Goal: Information Seeking & Learning: Learn about a topic

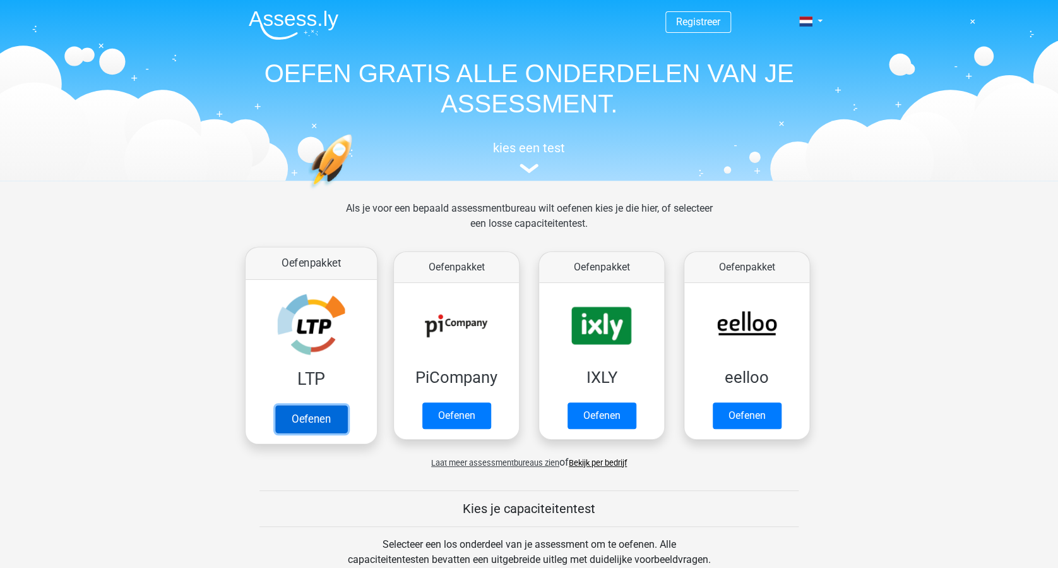
click at [313, 423] on link "Oefenen" at bounding box center [311, 419] width 72 height 28
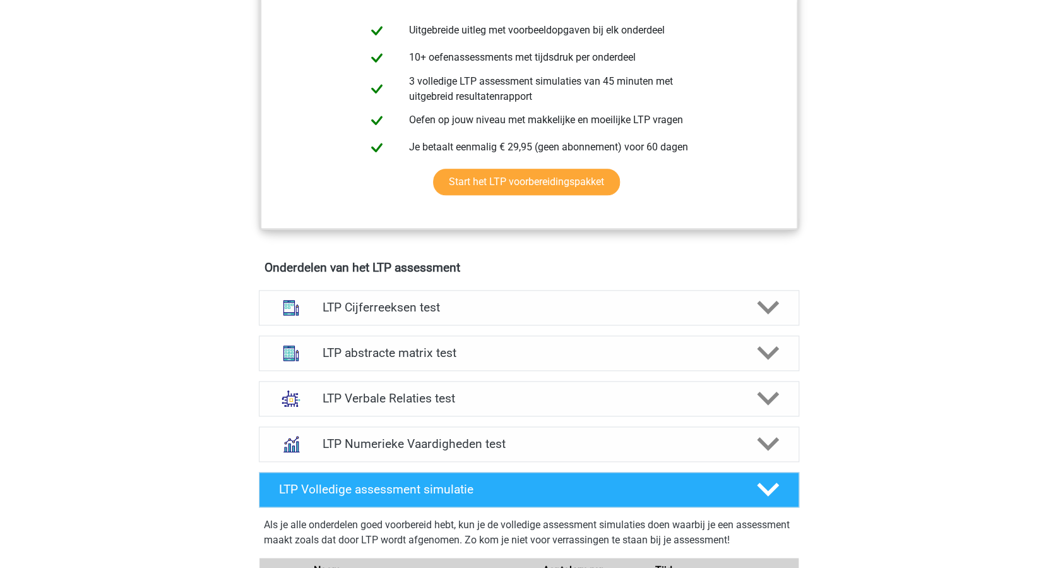
scroll to position [673, 0]
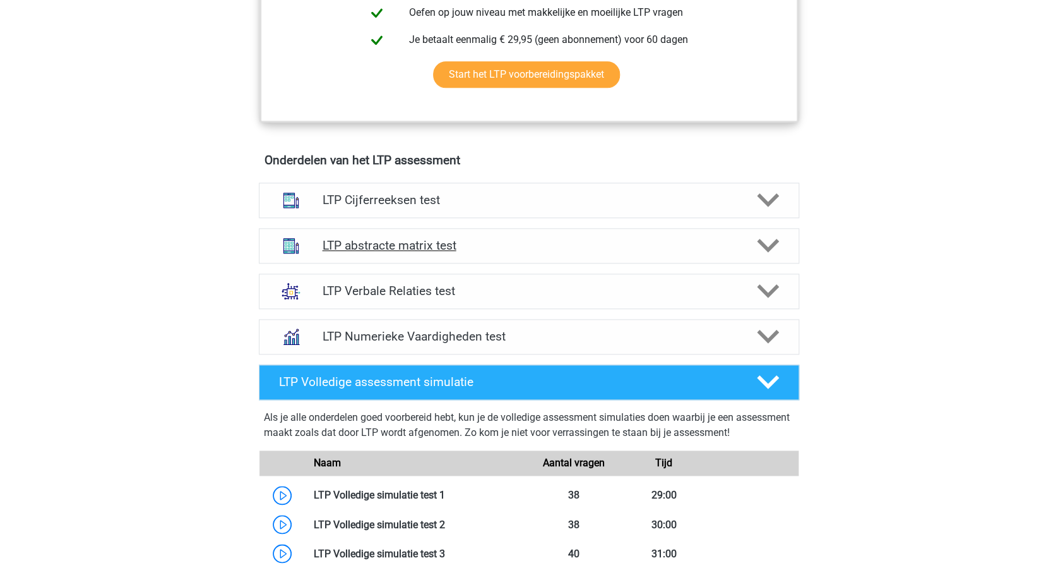
click at [767, 244] on icon at bounding box center [768, 245] width 22 height 22
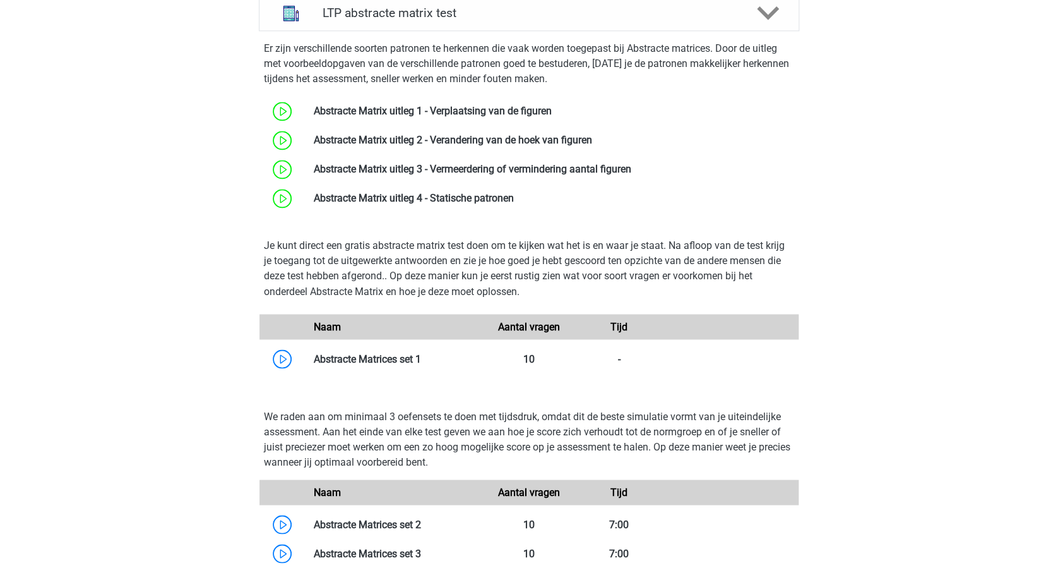
scroll to position [926, 0]
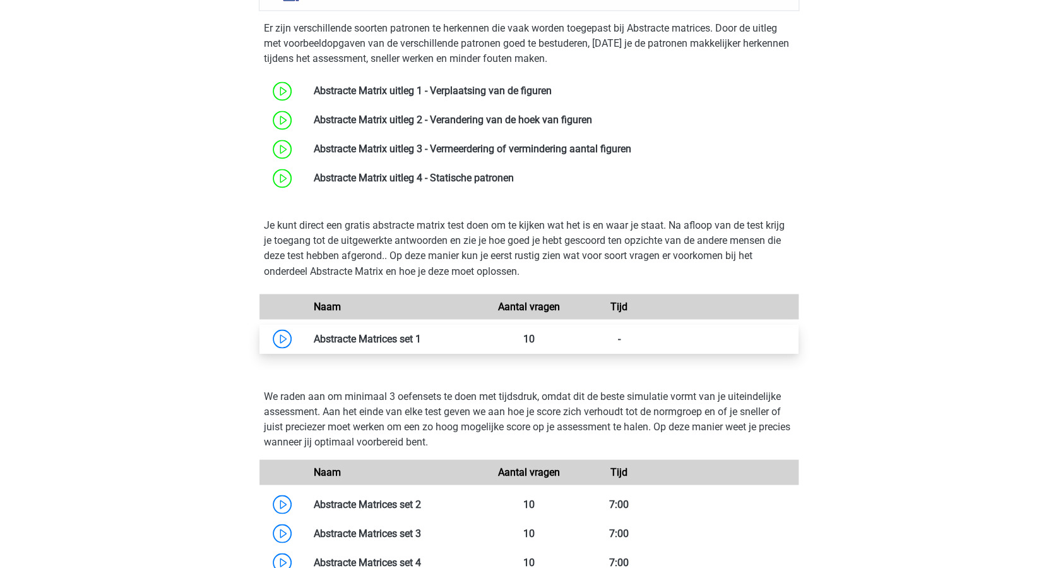
click at [421, 333] on link at bounding box center [421, 338] width 0 height 12
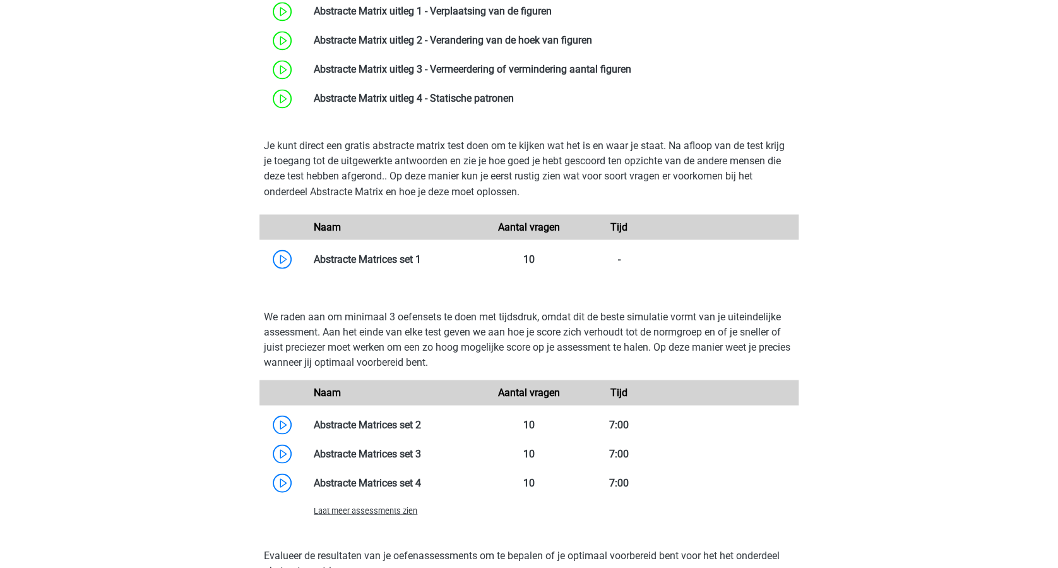
scroll to position [1094, 0]
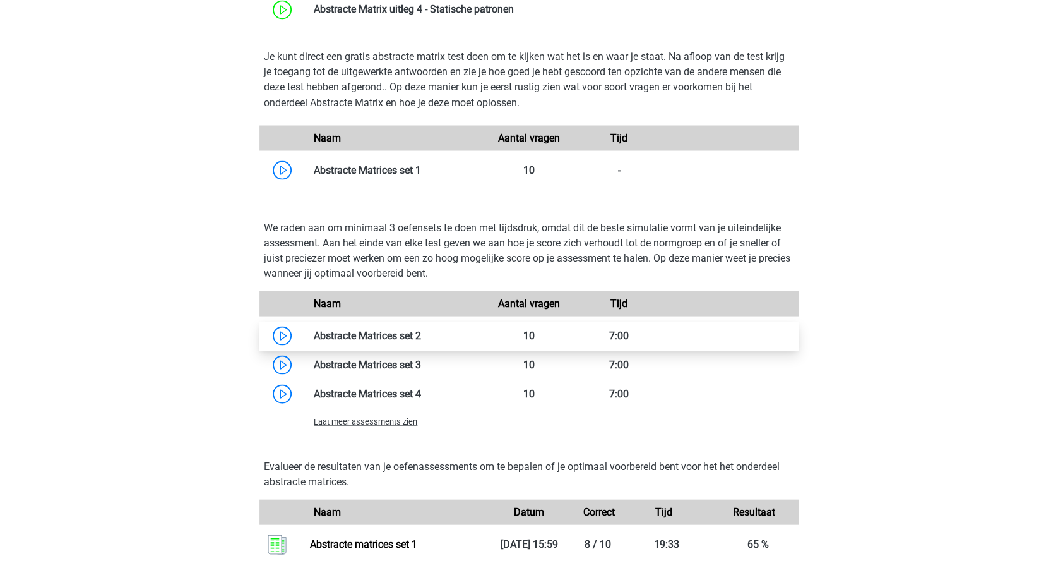
click at [421, 335] on link at bounding box center [421, 335] width 0 height 12
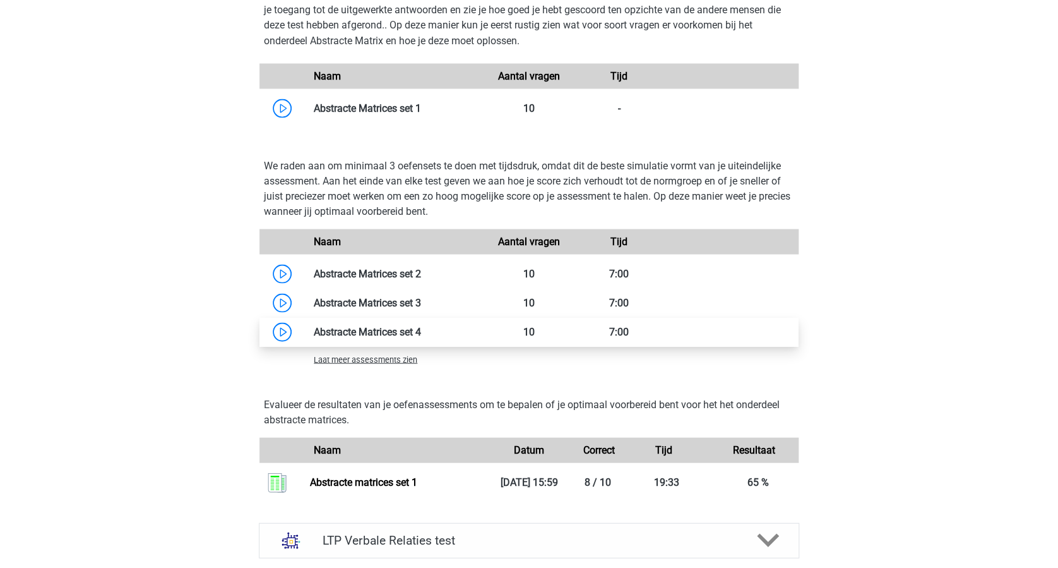
scroll to position [1178, 0]
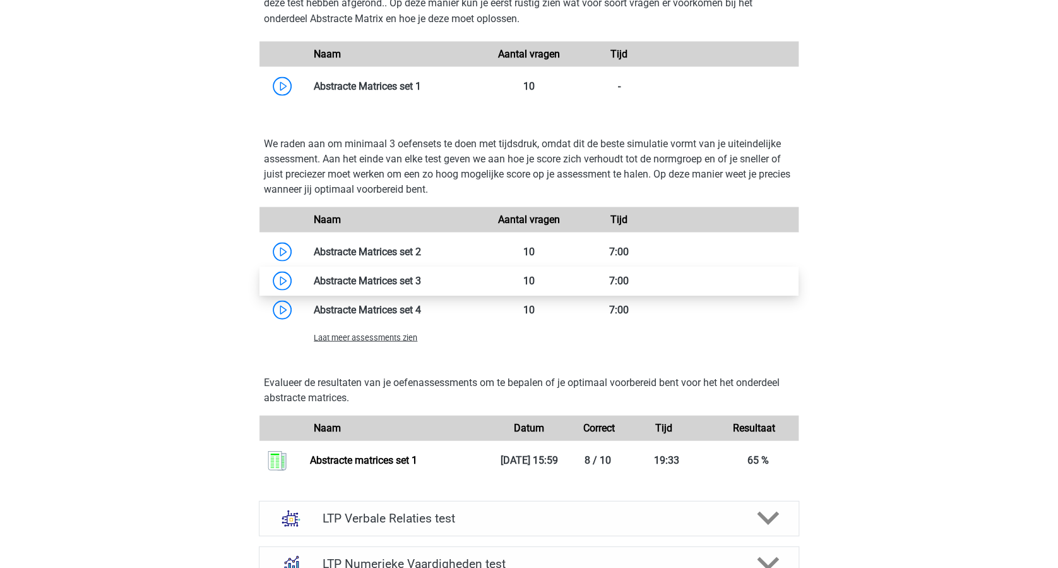
click at [421, 278] on link at bounding box center [421, 280] width 0 height 12
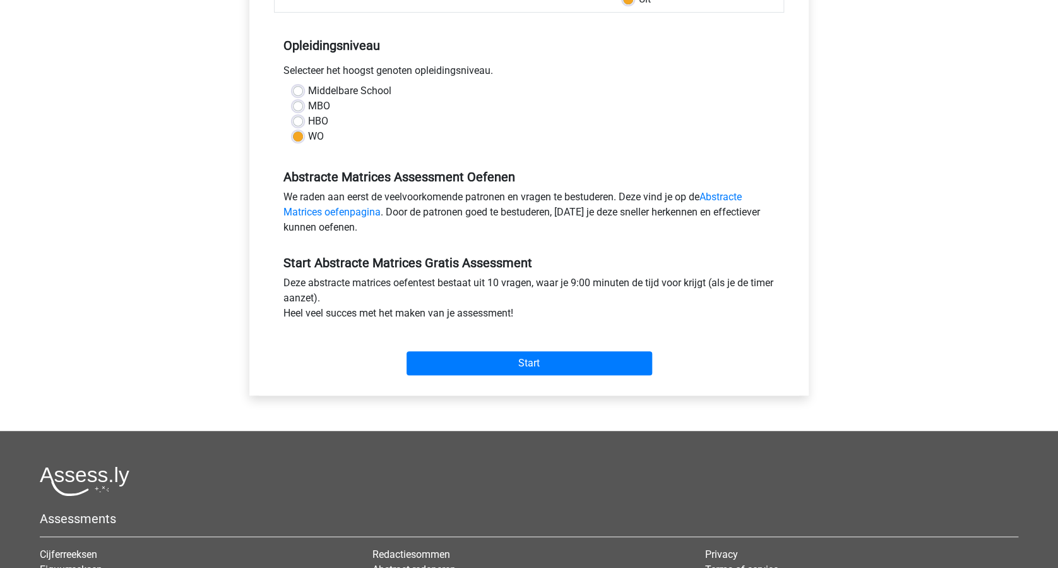
scroll to position [337, 0]
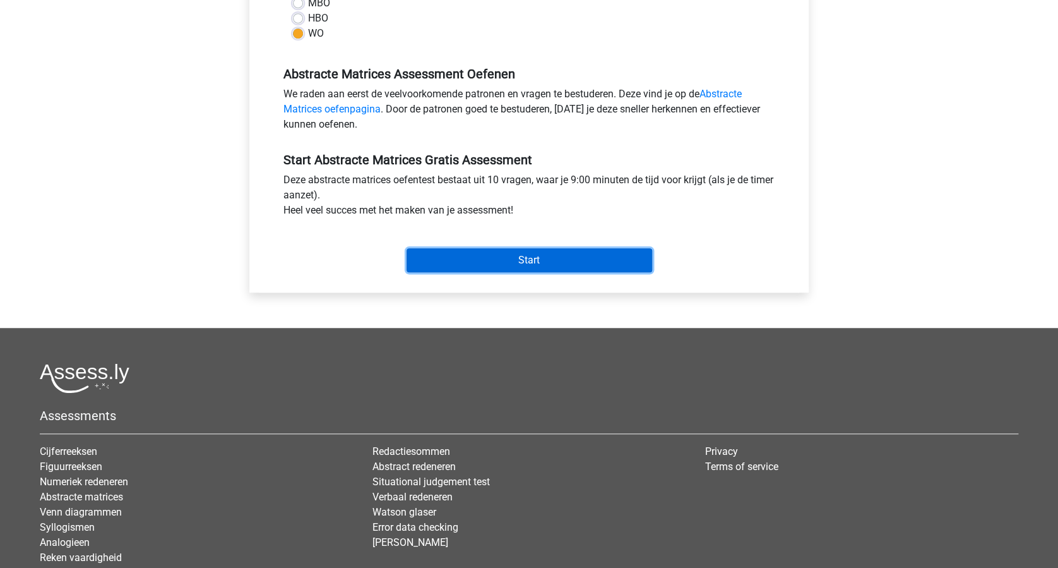
click at [539, 267] on input "Start" at bounding box center [530, 260] width 246 height 24
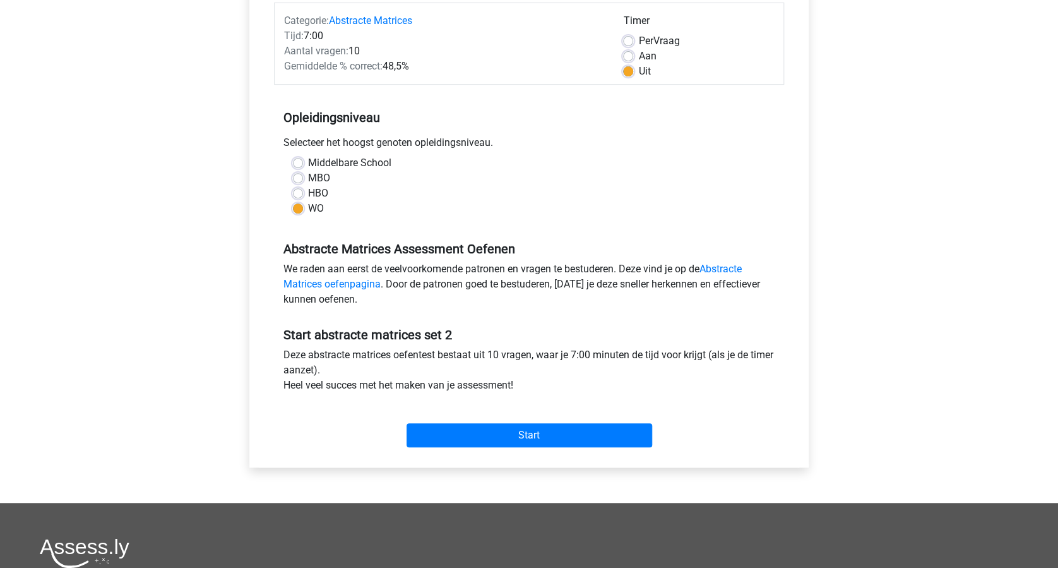
scroll to position [253, 0]
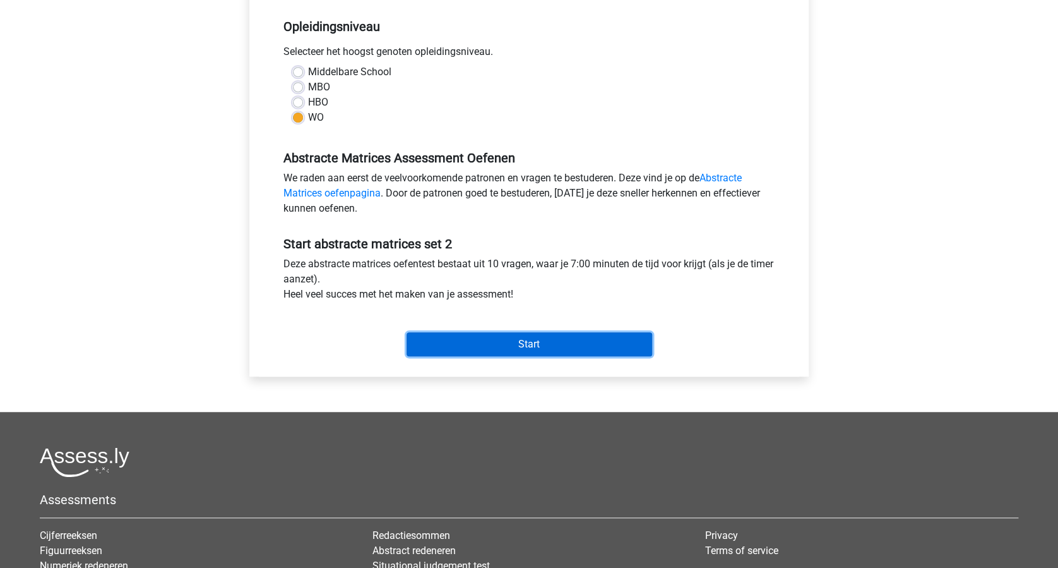
click at [536, 352] on input "Start" at bounding box center [530, 344] width 246 height 24
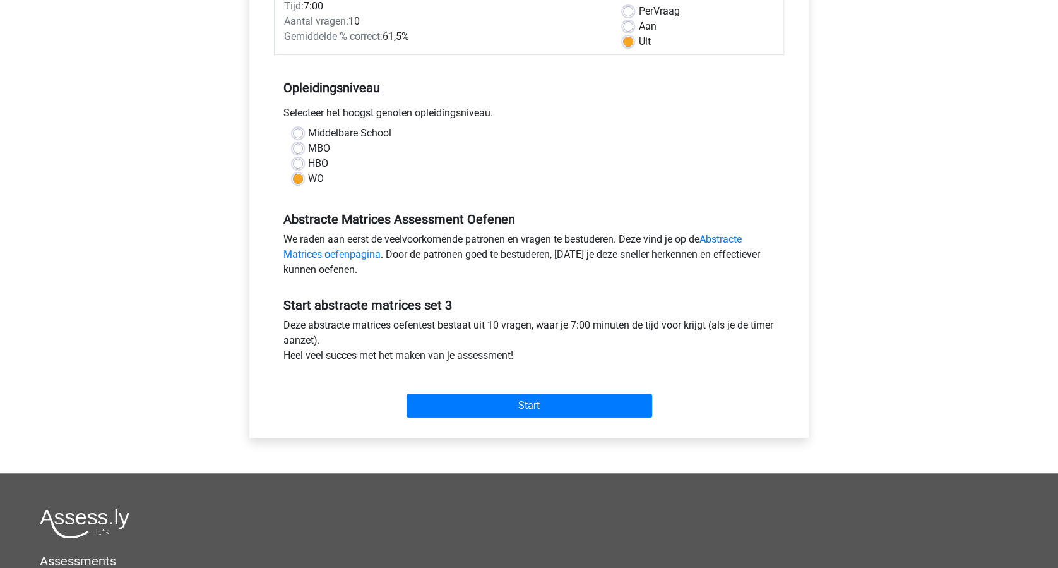
scroll to position [337, 0]
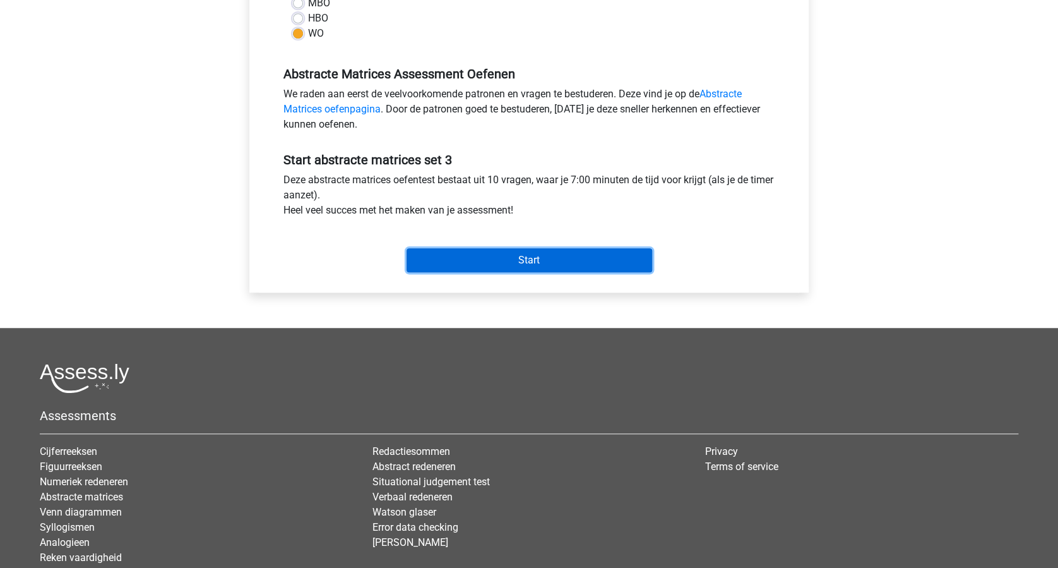
click at [513, 263] on input "Start" at bounding box center [530, 260] width 246 height 24
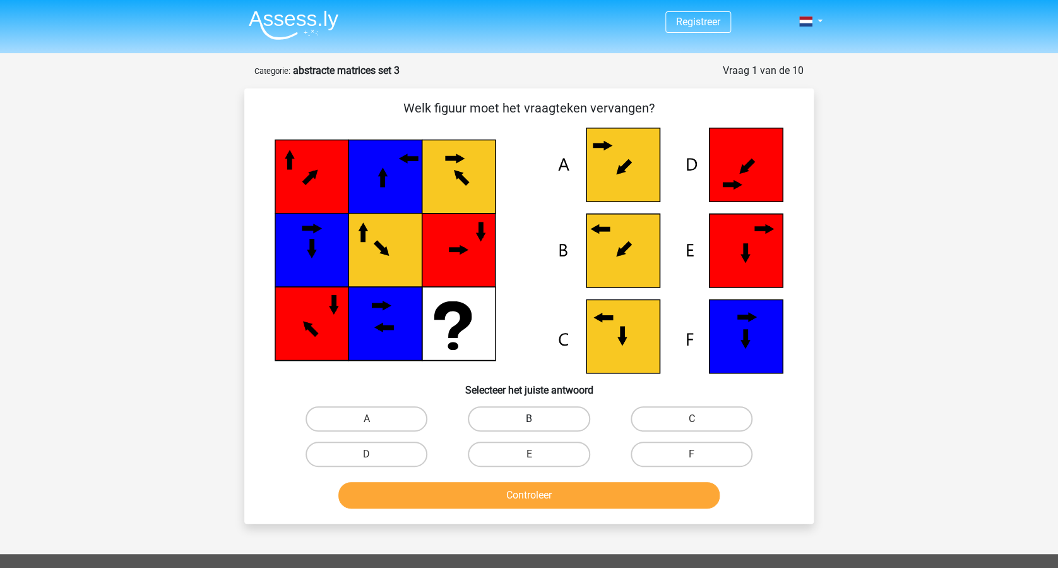
click at [519, 414] on label "B" at bounding box center [529, 418] width 122 height 25
click at [529, 419] on input "B" at bounding box center [533, 423] width 8 height 8
radio input "true"
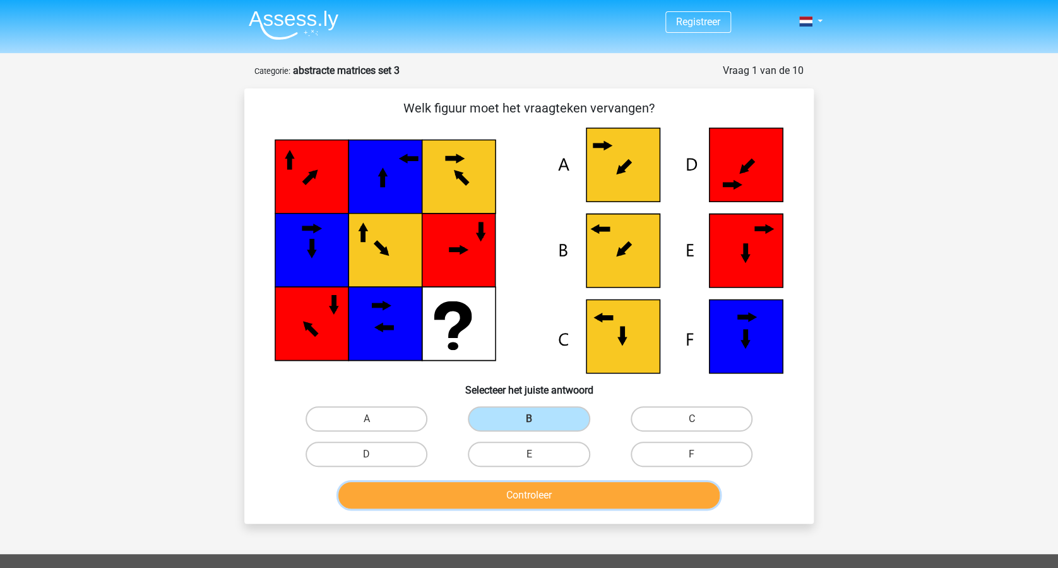
click at [539, 495] on button "Controleer" at bounding box center [530, 495] width 382 height 27
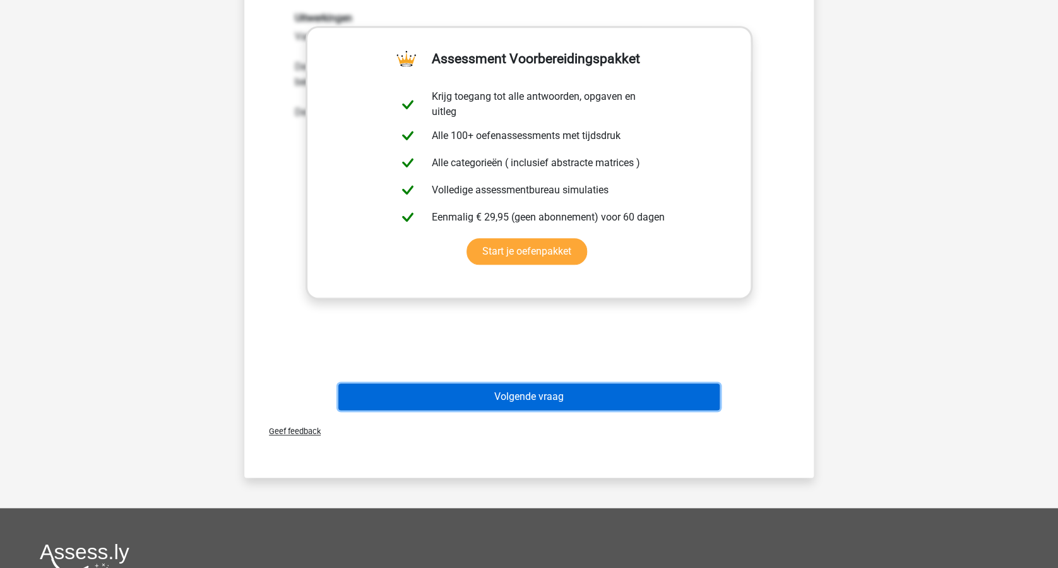
click at [588, 404] on button "Volgende vraag" at bounding box center [530, 396] width 382 height 27
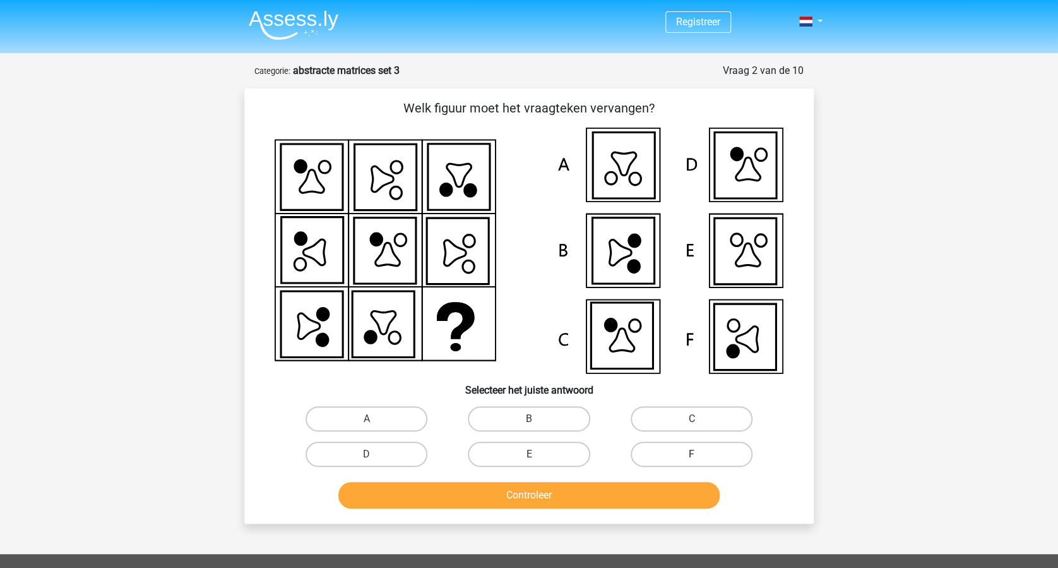
click at [689, 445] on label "F" at bounding box center [692, 453] width 122 height 25
click at [692, 454] on input "F" at bounding box center [696, 458] width 8 height 8
radio input "true"
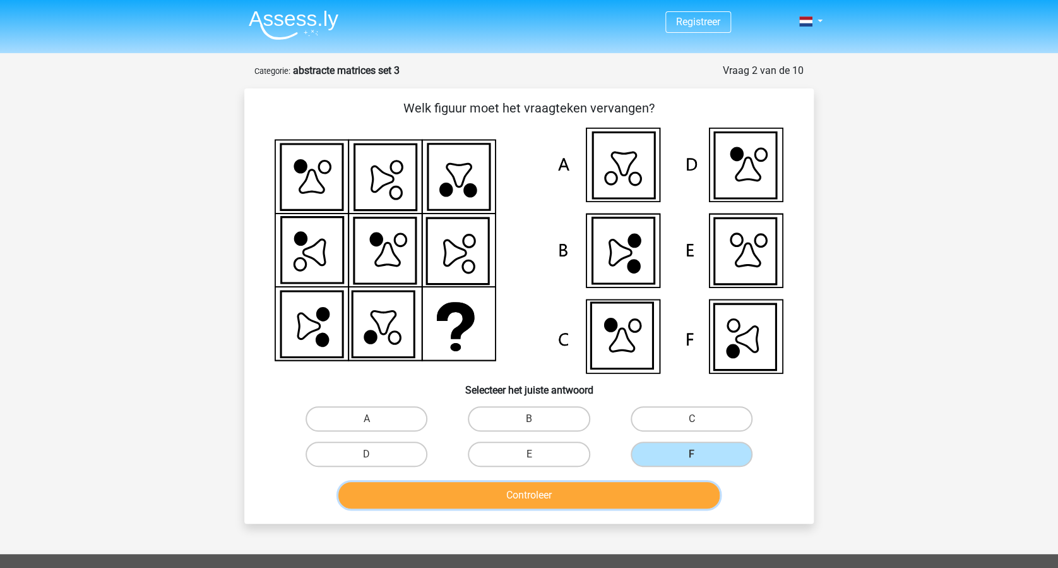
click at [592, 500] on button "Controleer" at bounding box center [530, 495] width 382 height 27
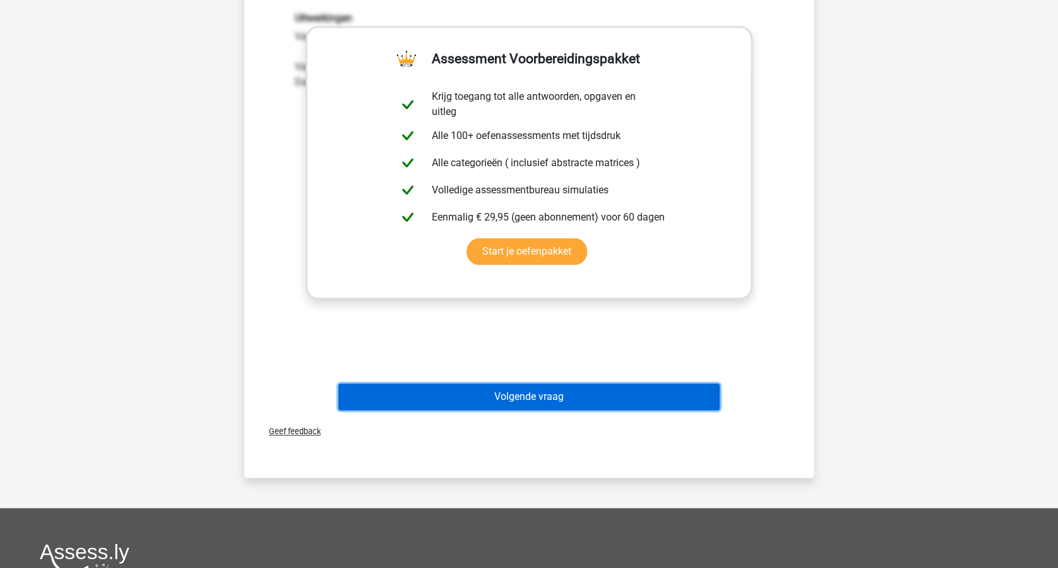
click at [583, 397] on button "Volgende vraag" at bounding box center [530, 396] width 382 height 27
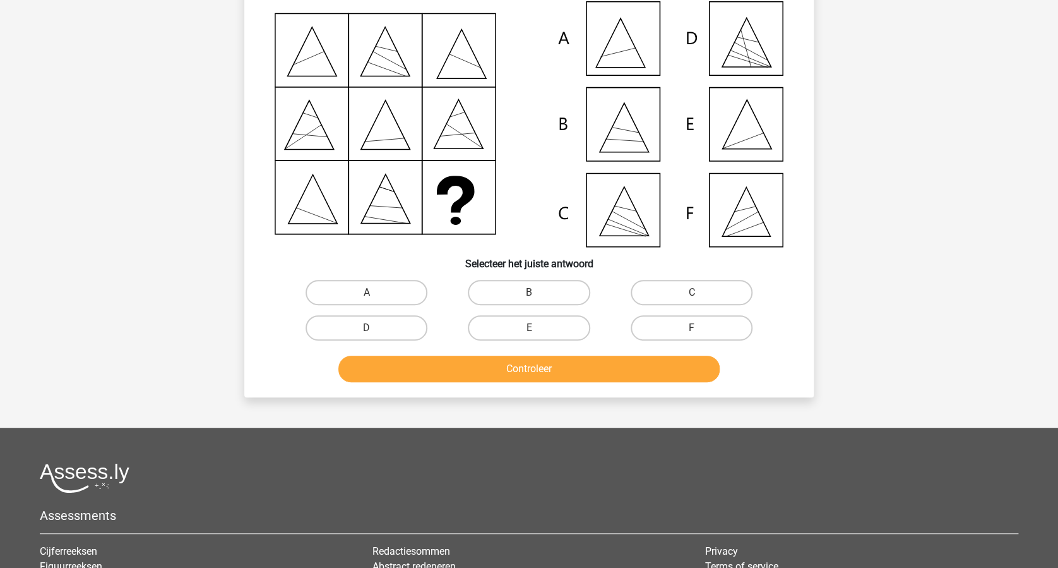
scroll to position [63, 0]
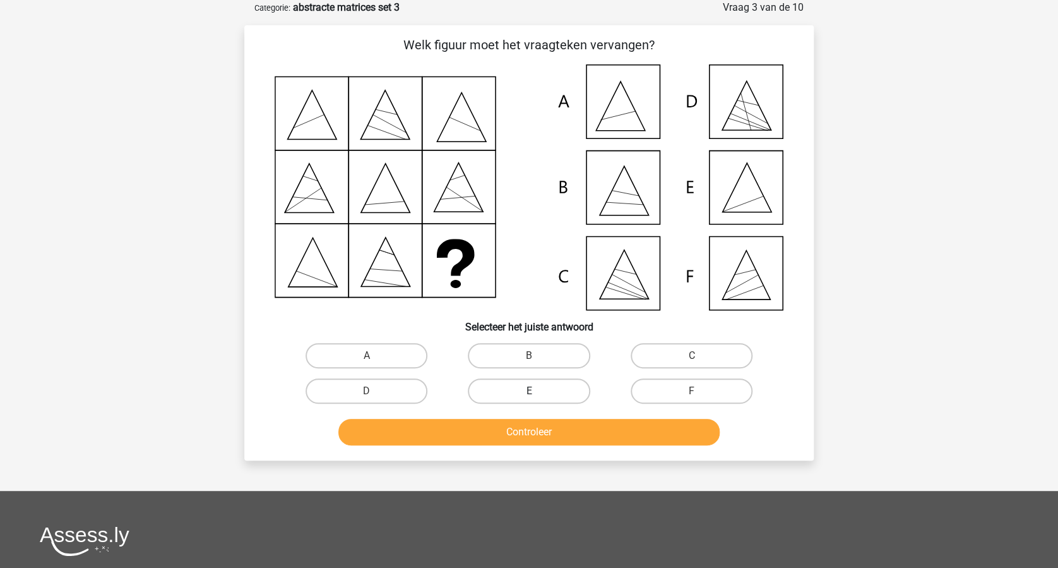
click at [521, 394] on label "E" at bounding box center [529, 390] width 122 height 25
click at [529, 394] on input "E" at bounding box center [533, 395] width 8 height 8
radio input "true"
click at [536, 424] on button "Controleer" at bounding box center [530, 432] width 382 height 27
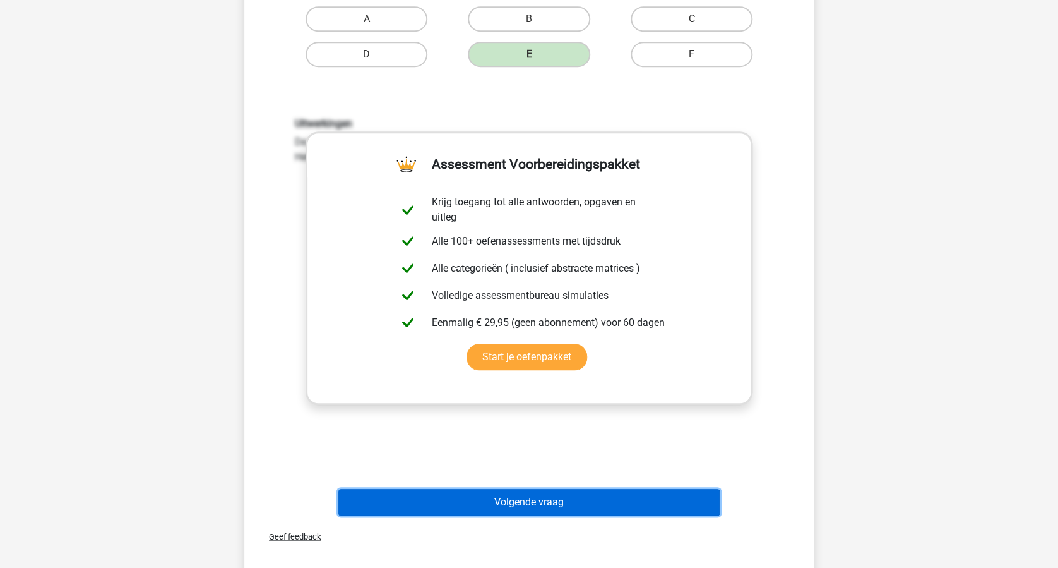
click at [563, 490] on button "Volgende vraag" at bounding box center [530, 502] width 382 height 27
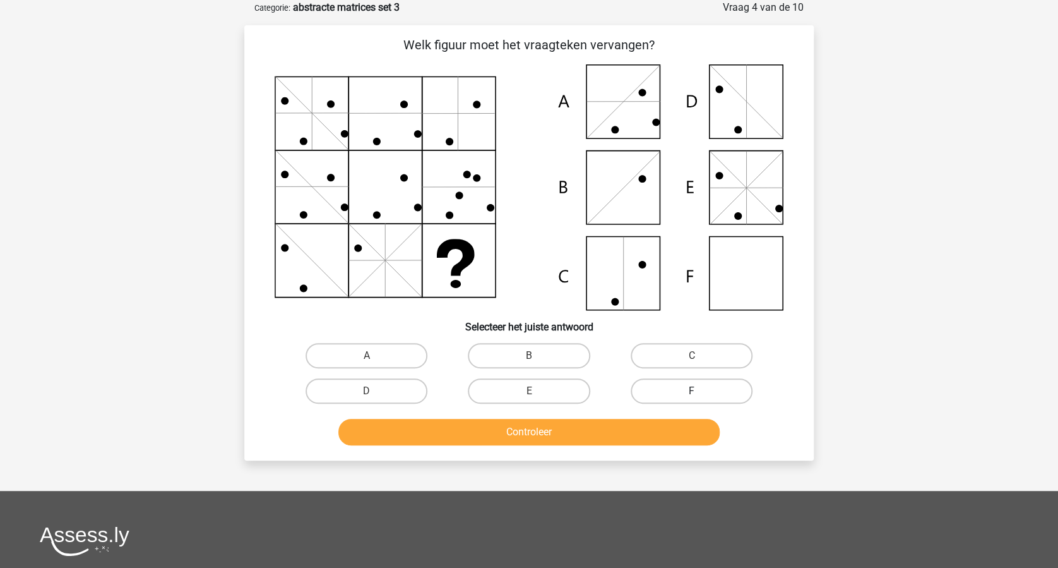
click at [686, 390] on label "F" at bounding box center [692, 390] width 122 height 25
click at [692, 391] on input "F" at bounding box center [696, 395] width 8 height 8
radio input "true"
click at [579, 420] on button "Controleer" at bounding box center [530, 432] width 382 height 27
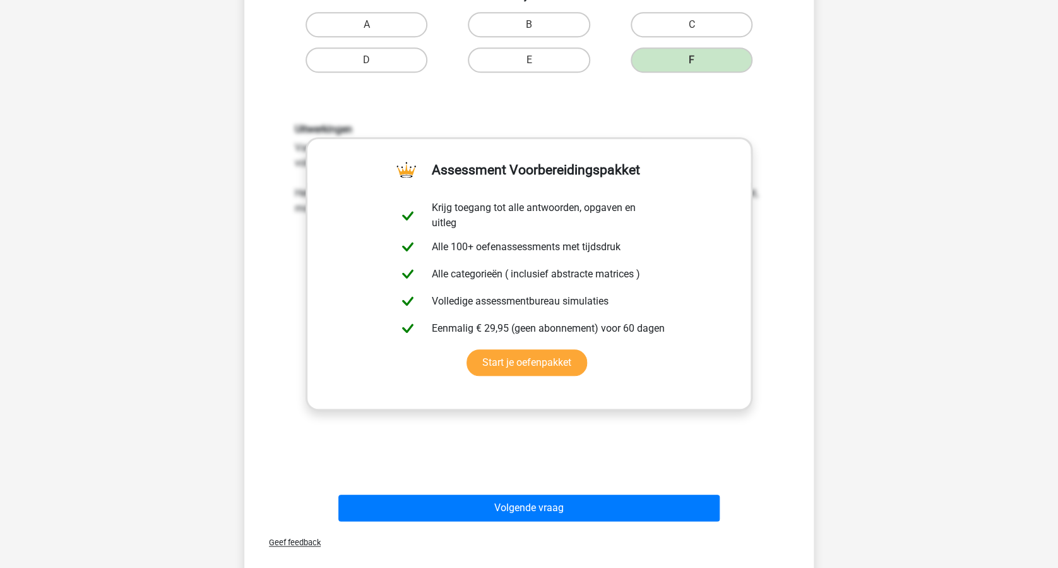
scroll to position [484, 0]
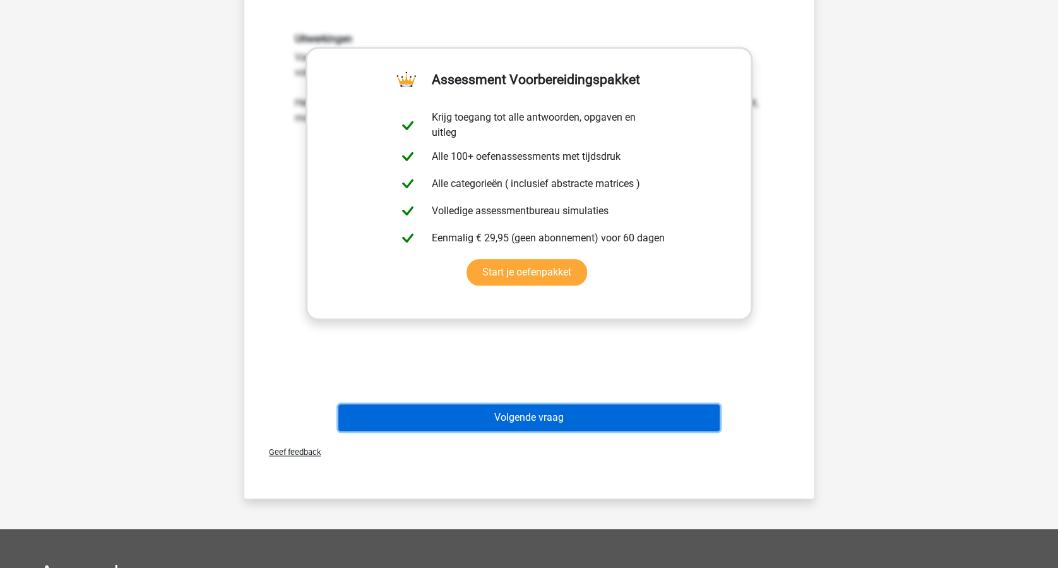
click at [559, 420] on button "Volgende vraag" at bounding box center [530, 417] width 382 height 27
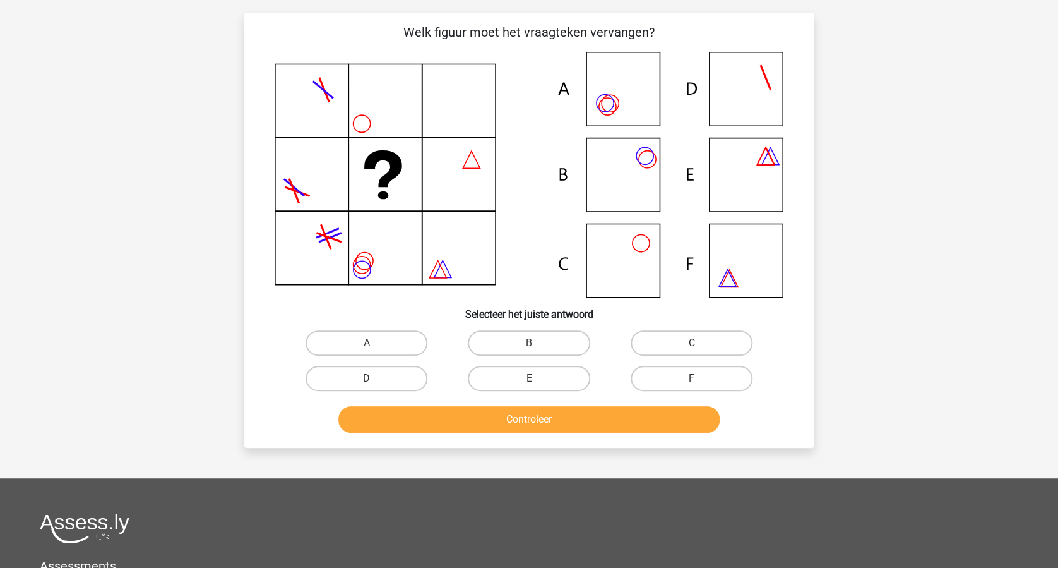
scroll to position [63, 0]
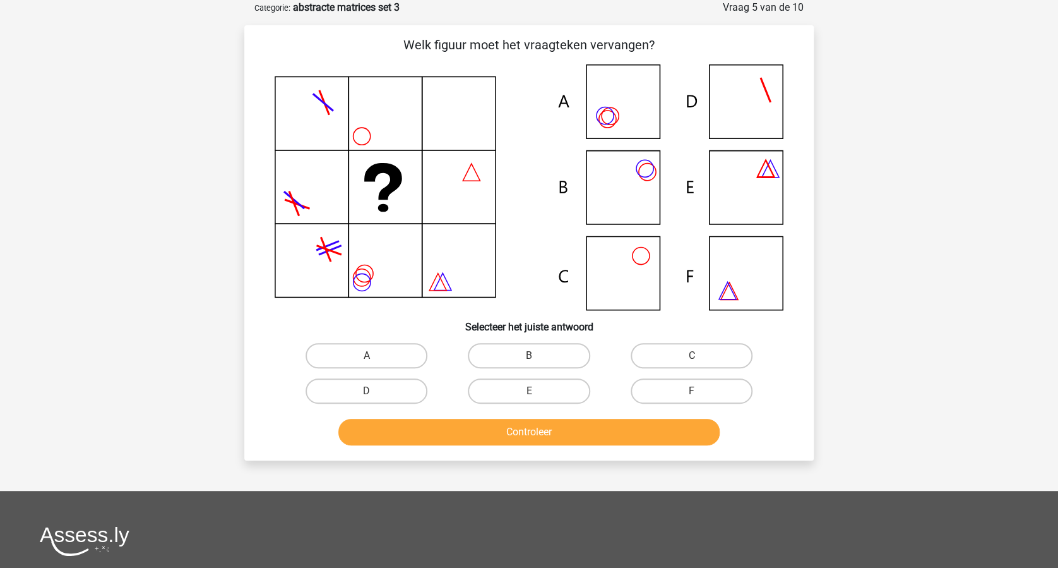
click at [530, 356] on input "B" at bounding box center [533, 360] width 8 height 8
radio input "true"
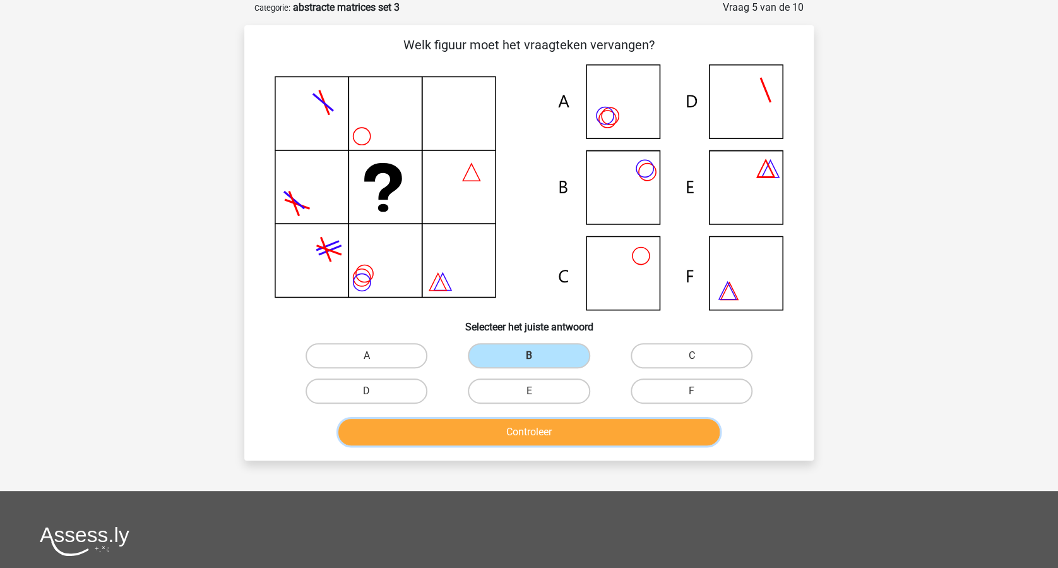
click at [536, 429] on button "Controleer" at bounding box center [530, 432] width 382 height 27
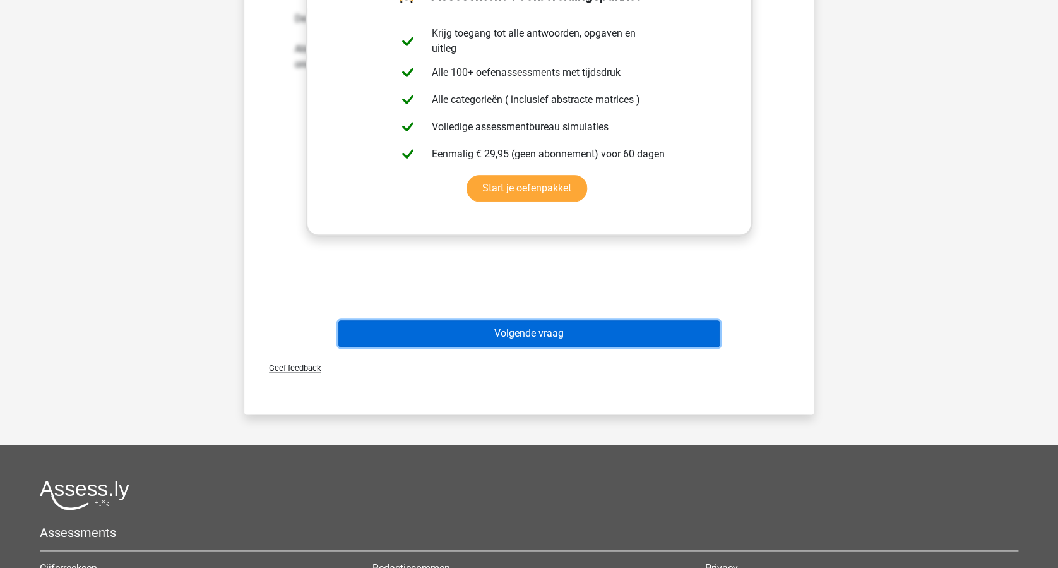
click at [564, 332] on button "Volgende vraag" at bounding box center [530, 333] width 382 height 27
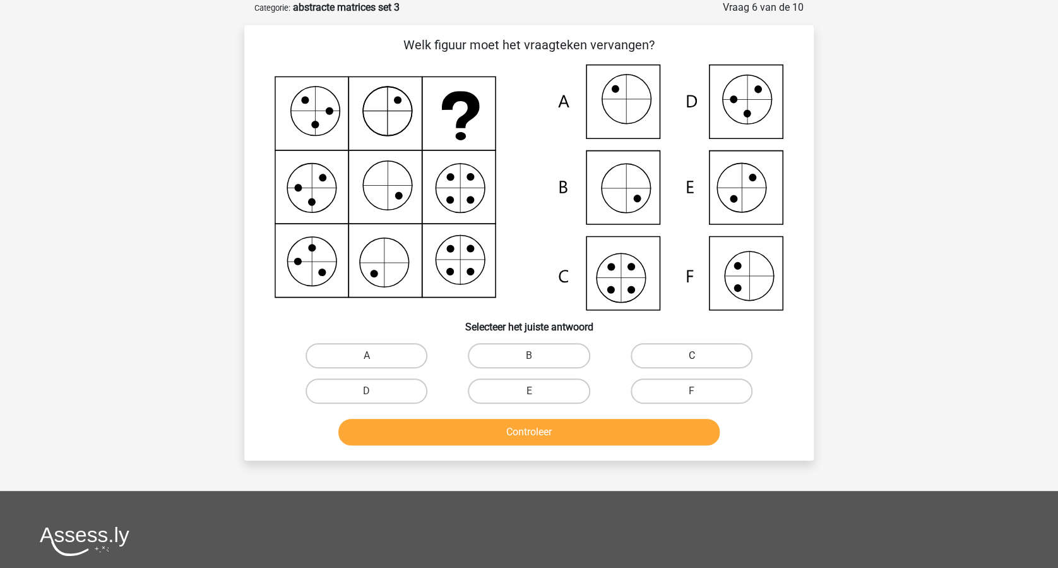
click at [681, 357] on label "C" at bounding box center [692, 355] width 122 height 25
click at [692, 357] on input "C" at bounding box center [696, 360] width 8 height 8
radio input "true"
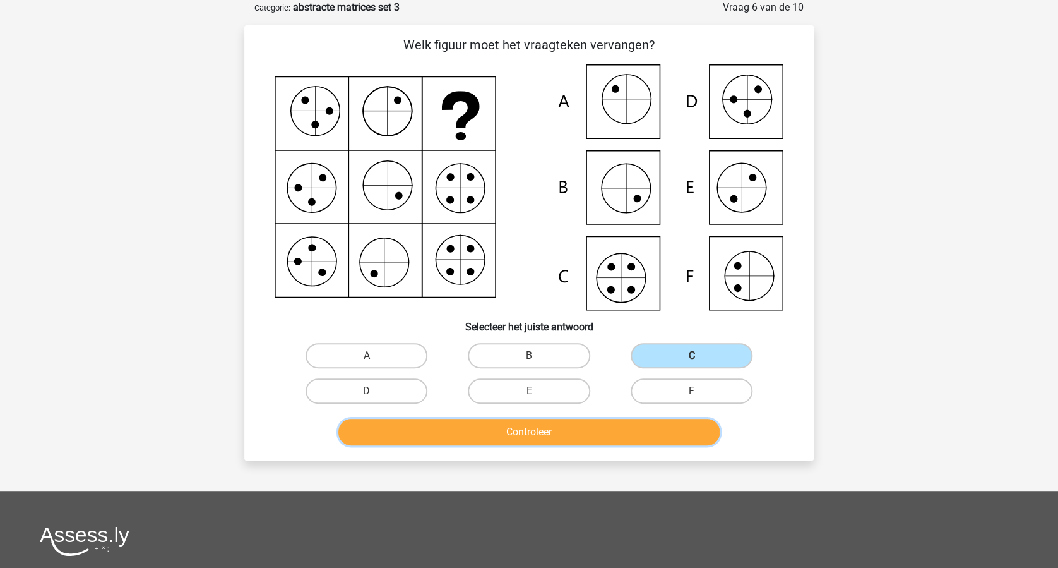
click at [600, 422] on button "Controleer" at bounding box center [530, 432] width 382 height 27
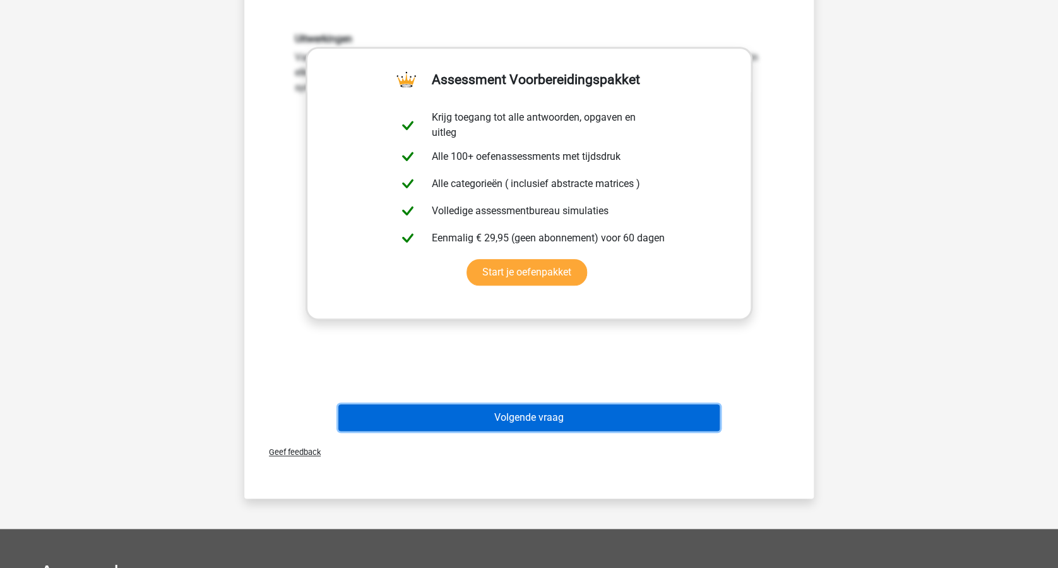
click at [562, 419] on button "Volgende vraag" at bounding box center [530, 417] width 382 height 27
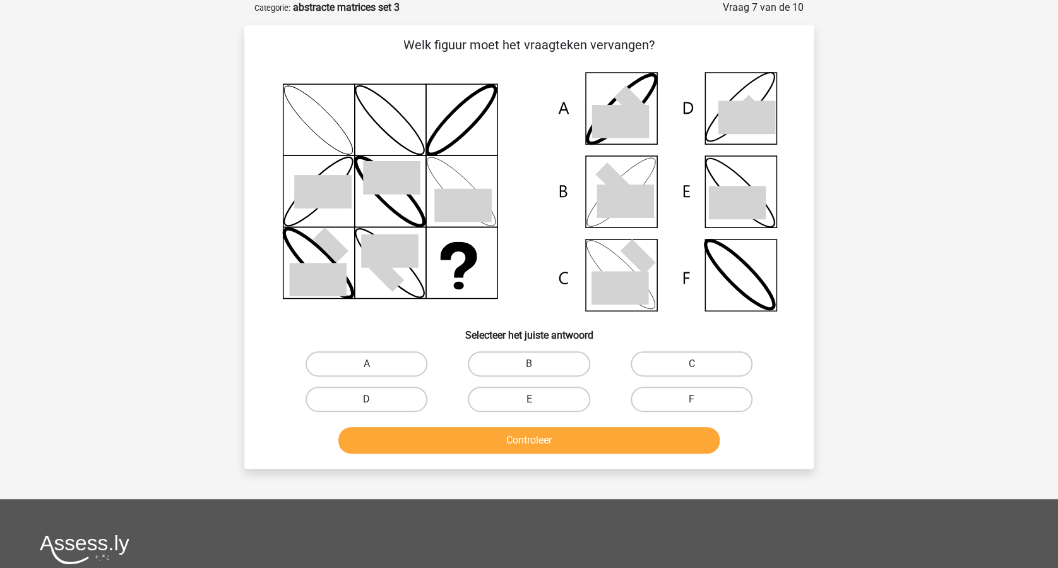
click at [366, 395] on label "D" at bounding box center [367, 399] width 122 height 25
click at [367, 399] on input "D" at bounding box center [371, 403] width 8 height 8
radio input "true"
click at [493, 437] on button "Controleer" at bounding box center [530, 440] width 382 height 27
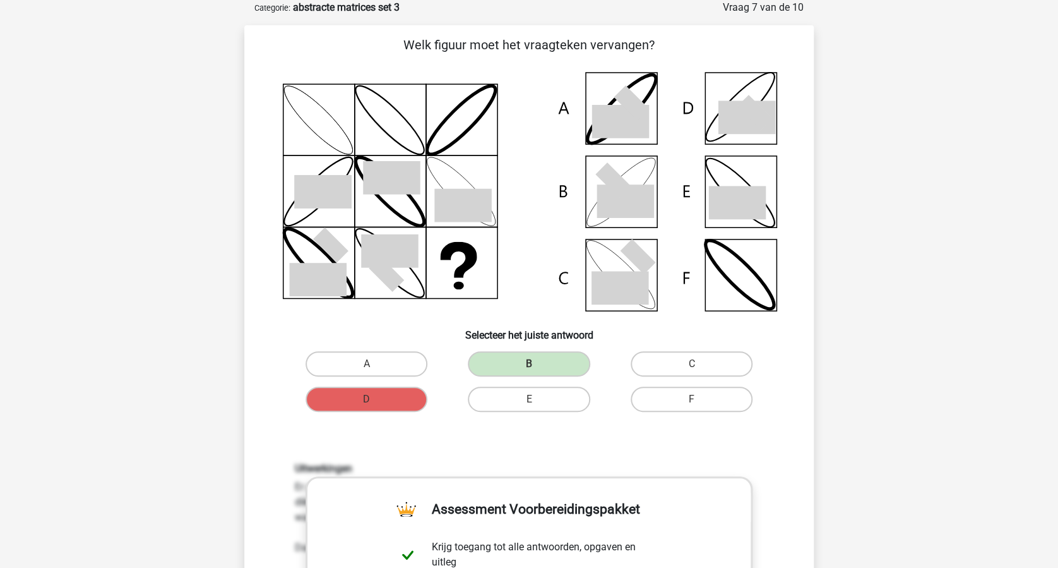
scroll to position [400, 0]
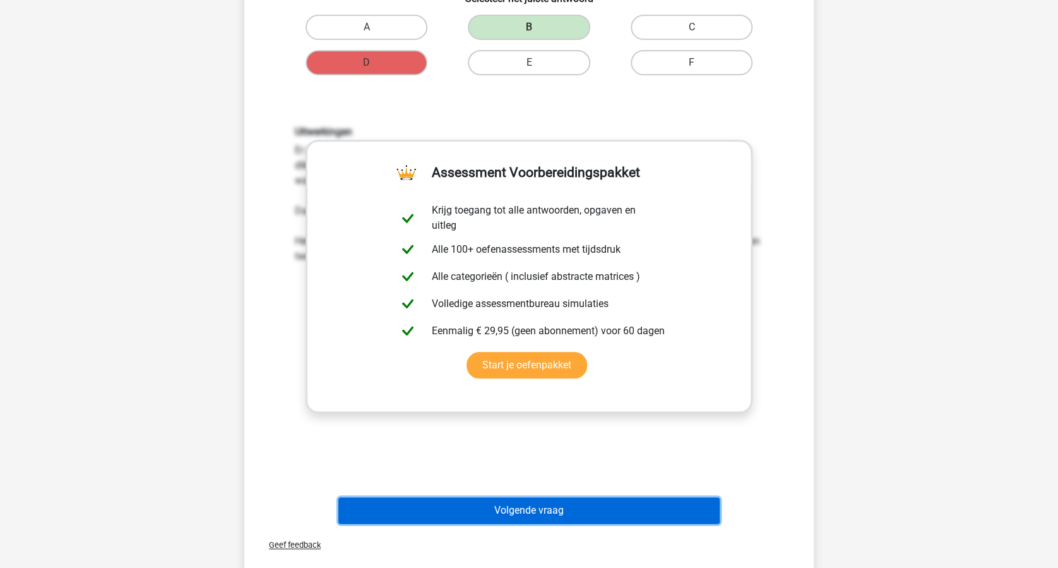
click at [578, 501] on button "Volgende vraag" at bounding box center [530, 510] width 382 height 27
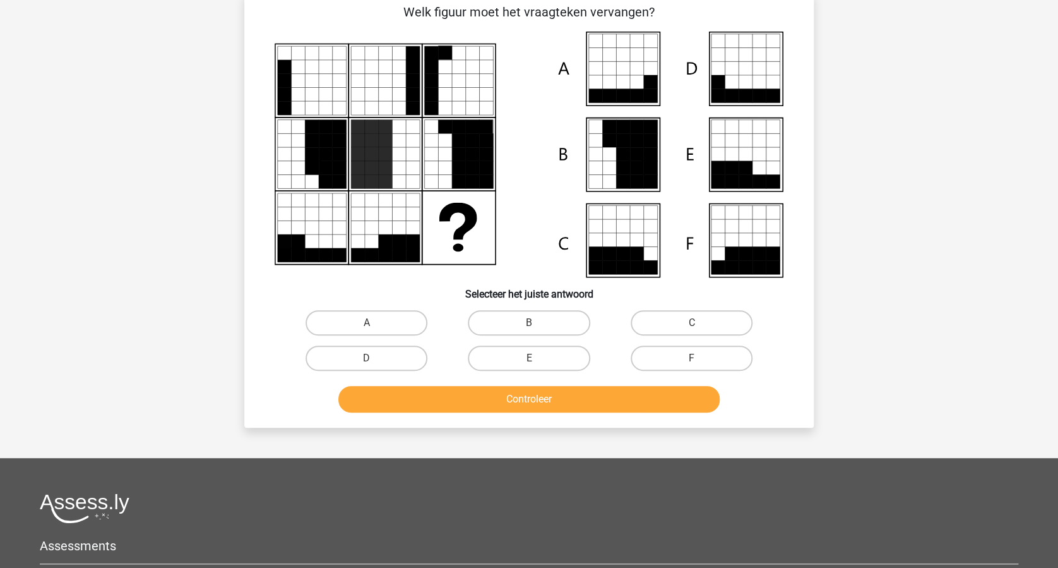
scroll to position [63, 0]
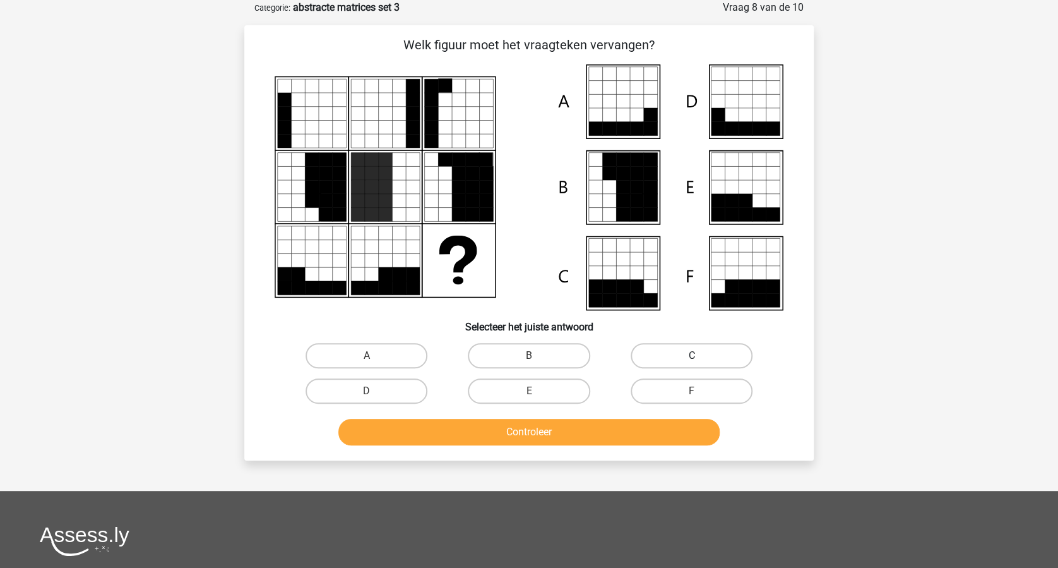
click at [692, 352] on label "C" at bounding box center [692, 355] width 122 height 25
click at [692, 356] on input "C" at bounding box center [696, 360] width 8 height 8
radio input "true"
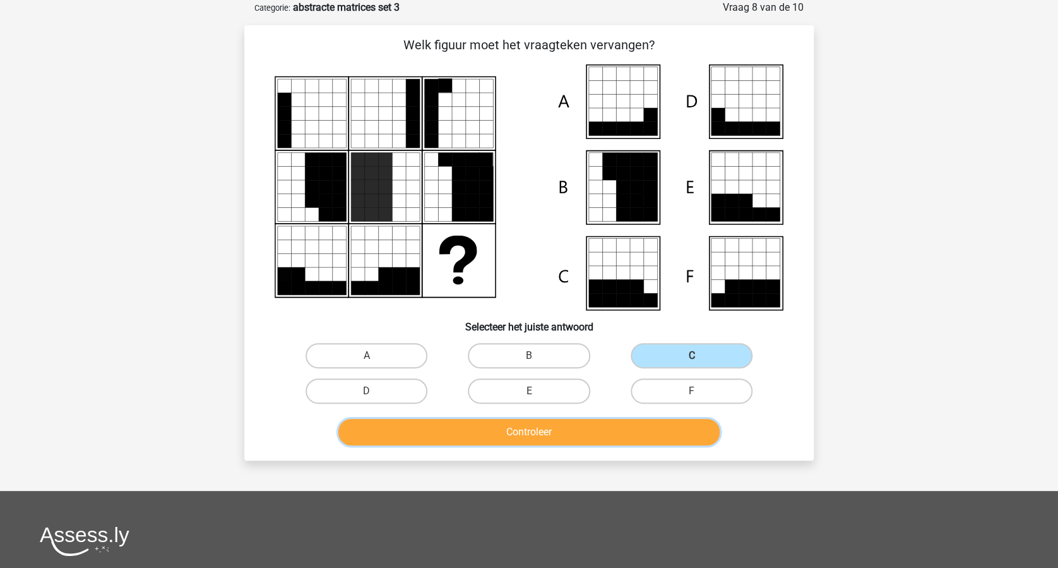
click at [558, 426] on button "Controleer" at bounding box center [530, 432] width 382 height 27
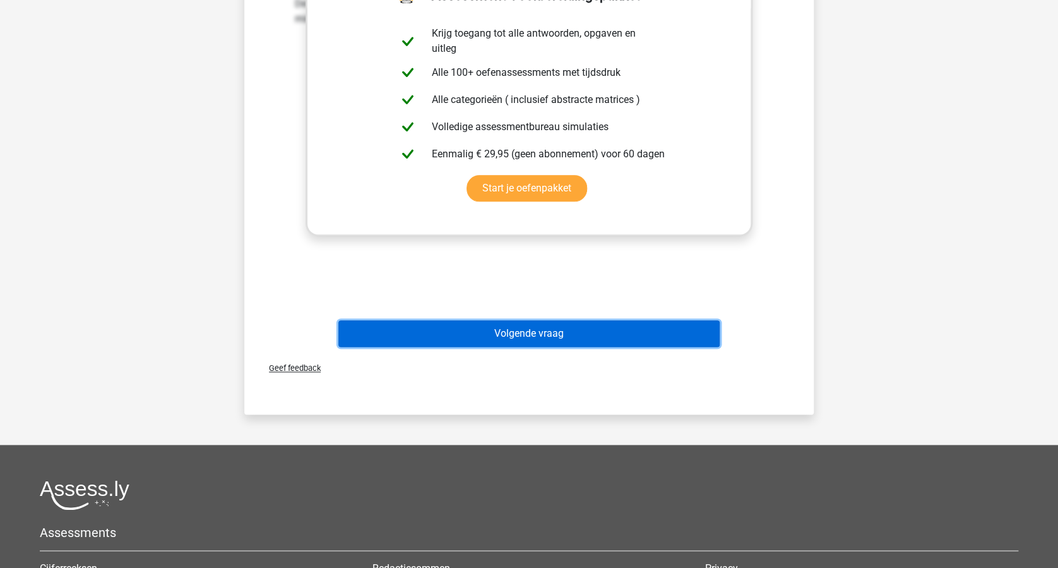
click at [596, 335] on button "Volgende vraag" at bounding box center [530, 333] width 382 height 27
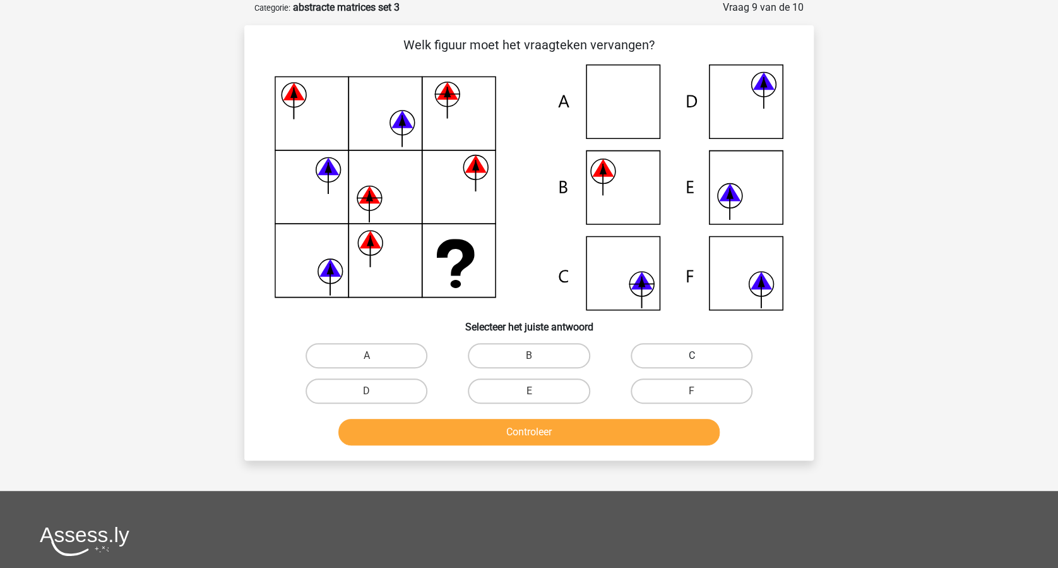
click at [668, 353] on label "C" at bounding box center [692, 355] width 122 height 25
click at [692, 356] on input "C" at bounding box center [696, 360] width 8 height 8
radio input "true"
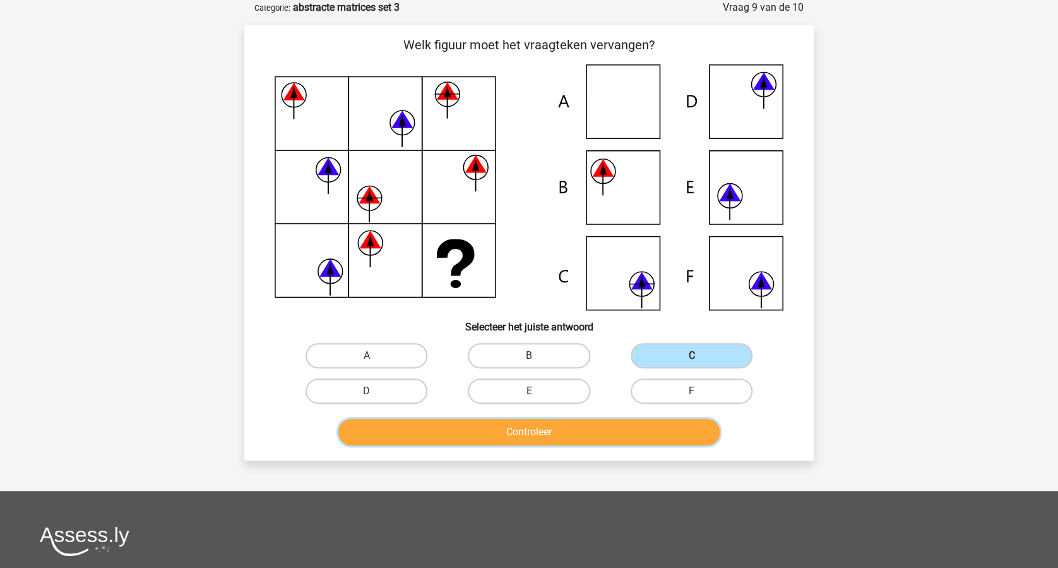
click at [577, 428] on button "Controleer" at bounding box center [530, 432] width 382 height 27
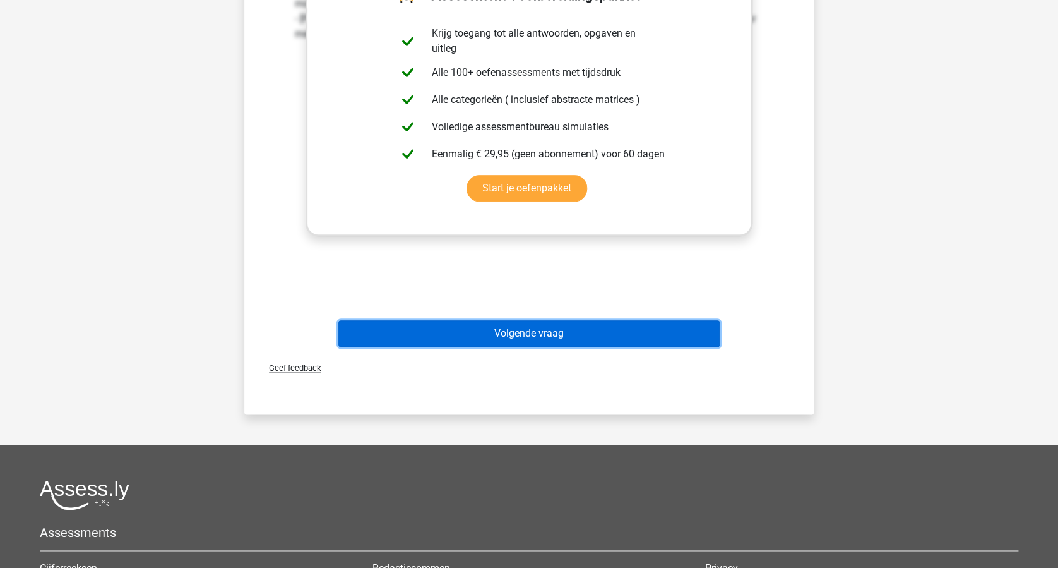
click at [591, 339] on button "Volgende vraag" at bounding box center [530, 333] width 382 height 27
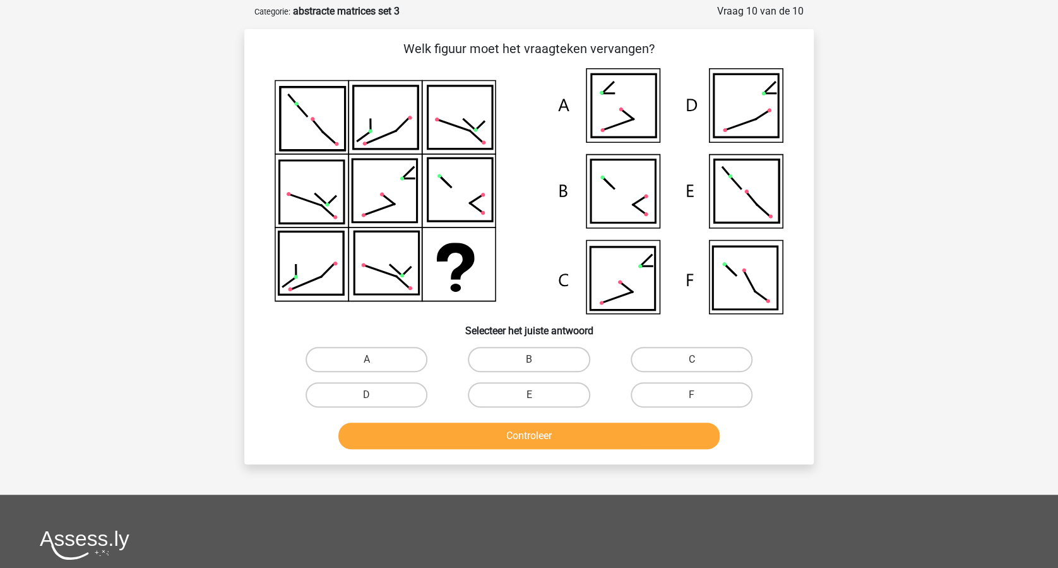
scroll to position [84, 0]
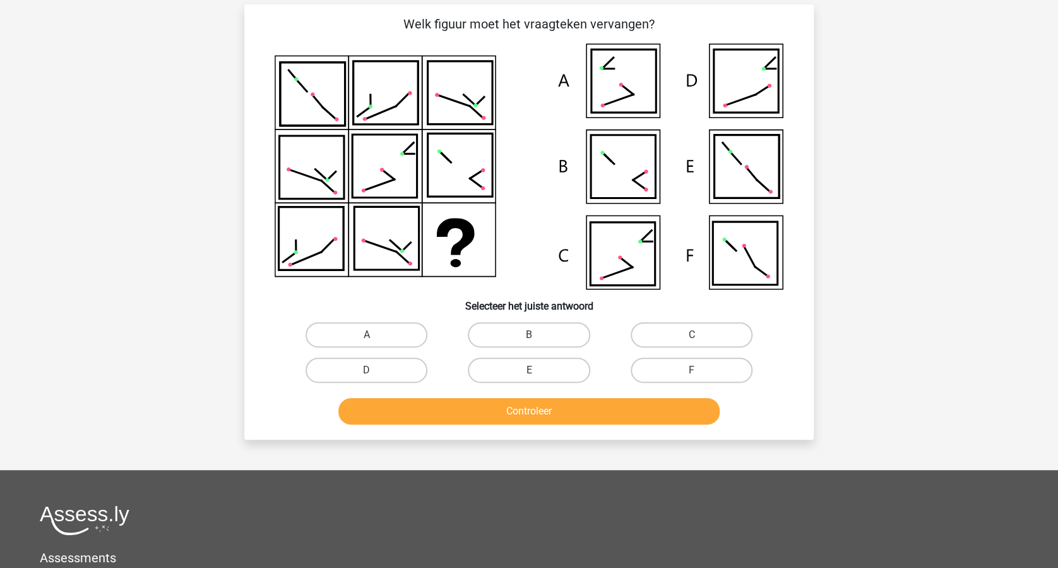
click at [531, 373] on input "E" at bounding box center [533, 374] width 8 height 8
radio input "true"
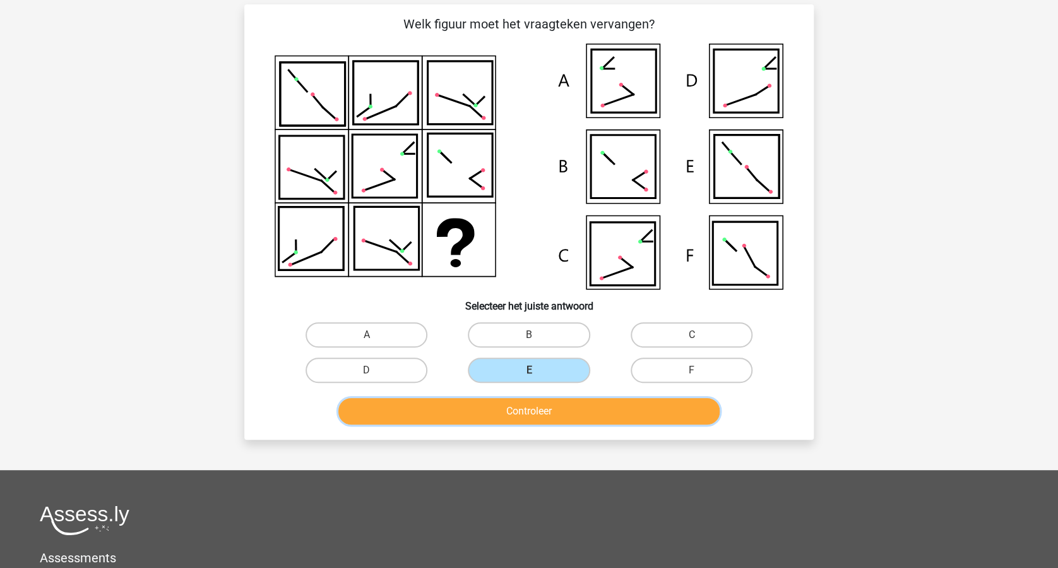
click at [534, 402] on button "Controleer" at bounding box center [530, 411] width 382 height 27
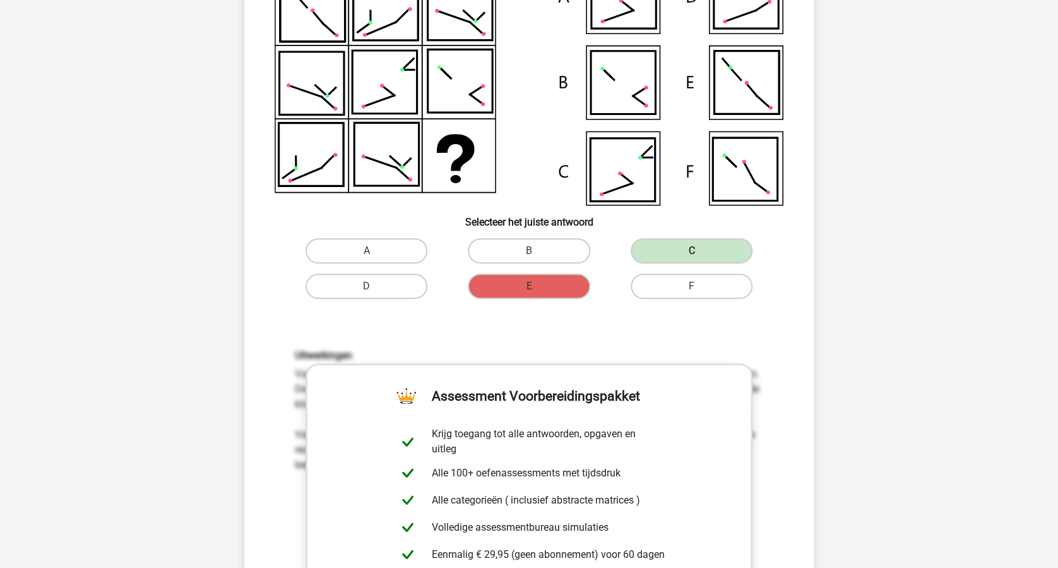
scroll to position [421, 0]
